Goal: Information Seeking & Learning: Learn about a topic

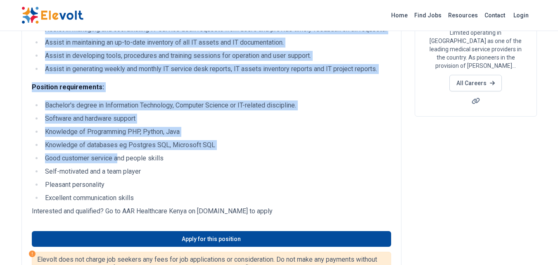
scroll to position [248, 0]
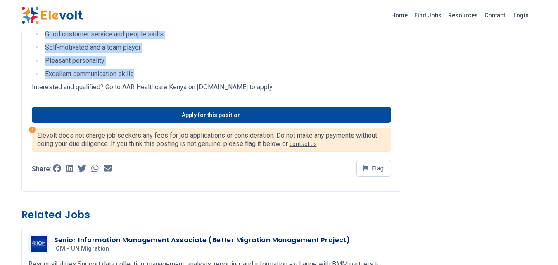
drag, startPoint x: 32, startPoint y: 97, endPoint x: 148, endPoint y: 72, distance: 119.0
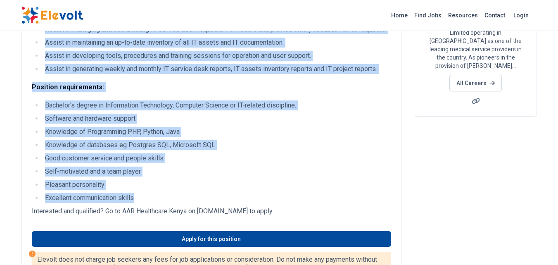
scroll to position [165, 0]
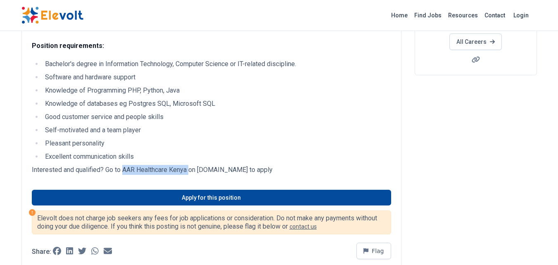
drag, startPoint x: 122, startPoint y: 169, endPoint x: 189, endPoint y: 168, distance: 66.5
click at [189, 168] on p "Interested and qualified? Go to AAR Healthcare Kenya on recruitmentportal.aar-h…" at bounding box center [211, 170] width 359 height 10
copy p "AAR Healthcare Kenya"
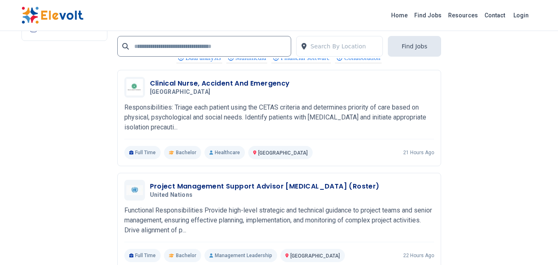
scroll to position [1893, 0]
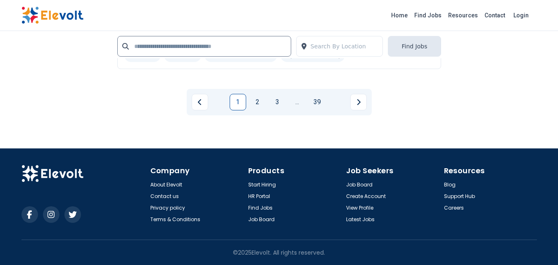
click at [235, 106] on link "1" at bounding box center [237, 102] width 17 height 17
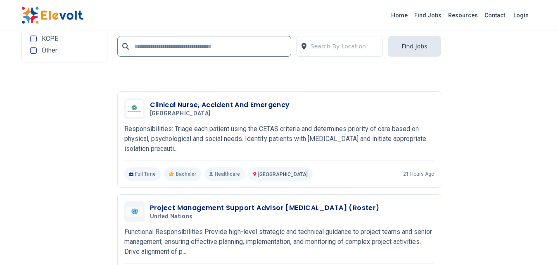
scroll to position [2037, 0]
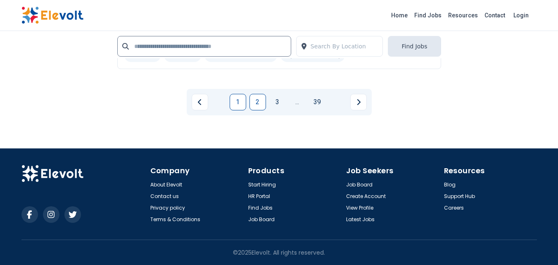
click at [256, 107] on link "2" at bounding box center [257, 102] width 17 height 17
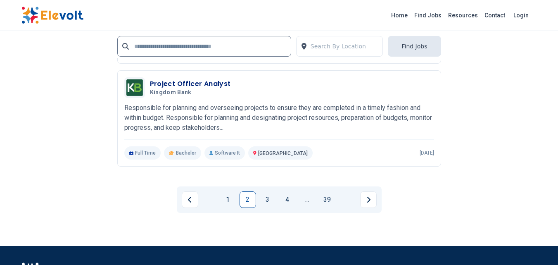
scroll to position [1981, 0]
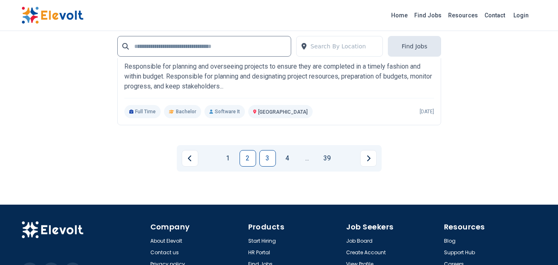
click at [272, 156] on link "3" at bounding box center [267, 158] width 17 height 17
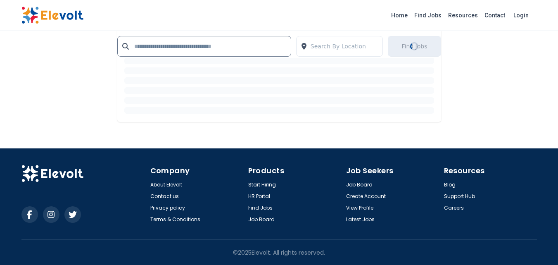
scroll to position [0, 0]
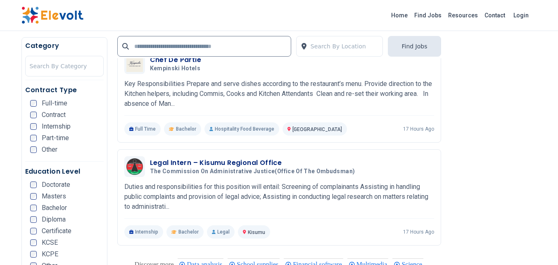
scroll to position [413, 0]
